Goal: Find specific page/section

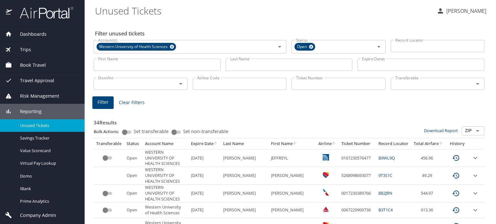
click at [43, 9] on img at bounding box center [43, 12] width 61 height 13
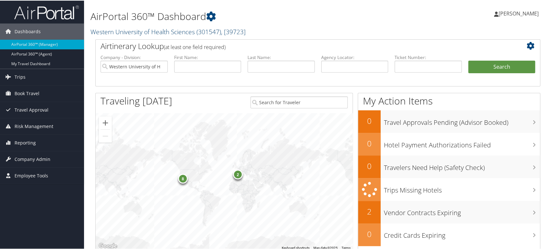
click at [221, 33] on span "( 301547 )" at bounding box center [208, 31] width 25 height 9
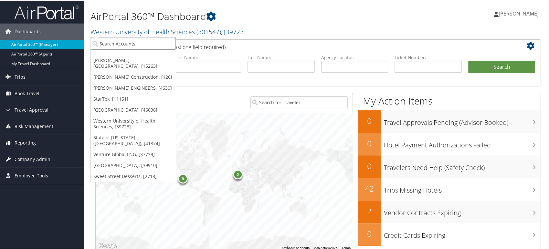
click at [142, 41] on input "search" at bounding box center [133, 43] width 85 height 12
paste input "003640"
type input "003640"
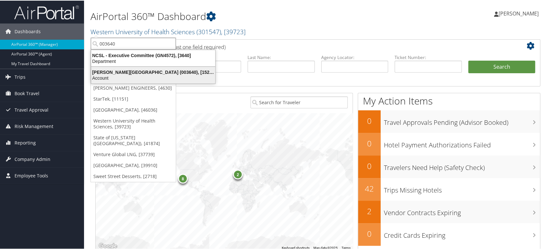
click at [139, 73] on div "Troy University (003640), [15263]" at bounding box center [153, 72] width 132 height 6
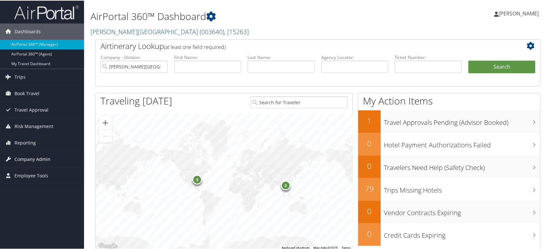
click at [31, 161] on span "Company Admin" at bounding box center [33, 159] width 36 height 16
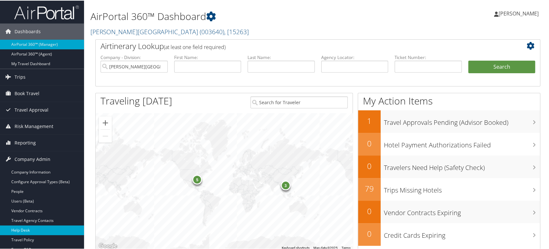
click at [27, 228] on link "Help Desk" at bounding box center [42, 230] width 84 height 10
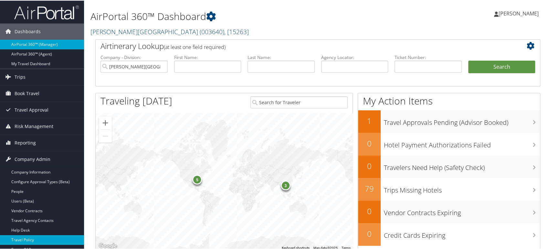
click at [34, 235] on link "Travel Policy" at bounding box center [42, 240] width 84 height 10
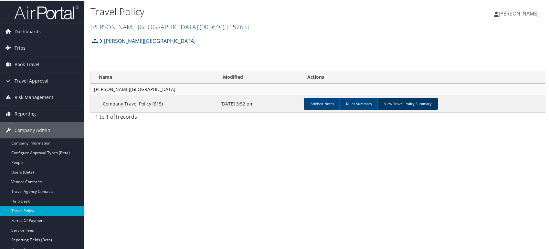
click at [397, 104] on link "View Travel Policy Summary" at bounding box center [407, 104] width 61 height 12
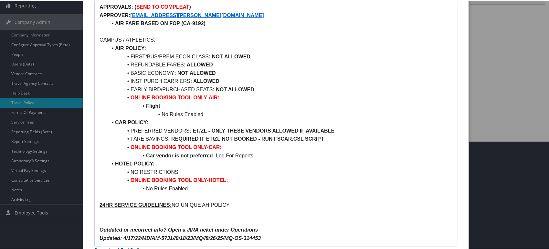
scroll to position [119, 0]
